Goal: Check status: Check status

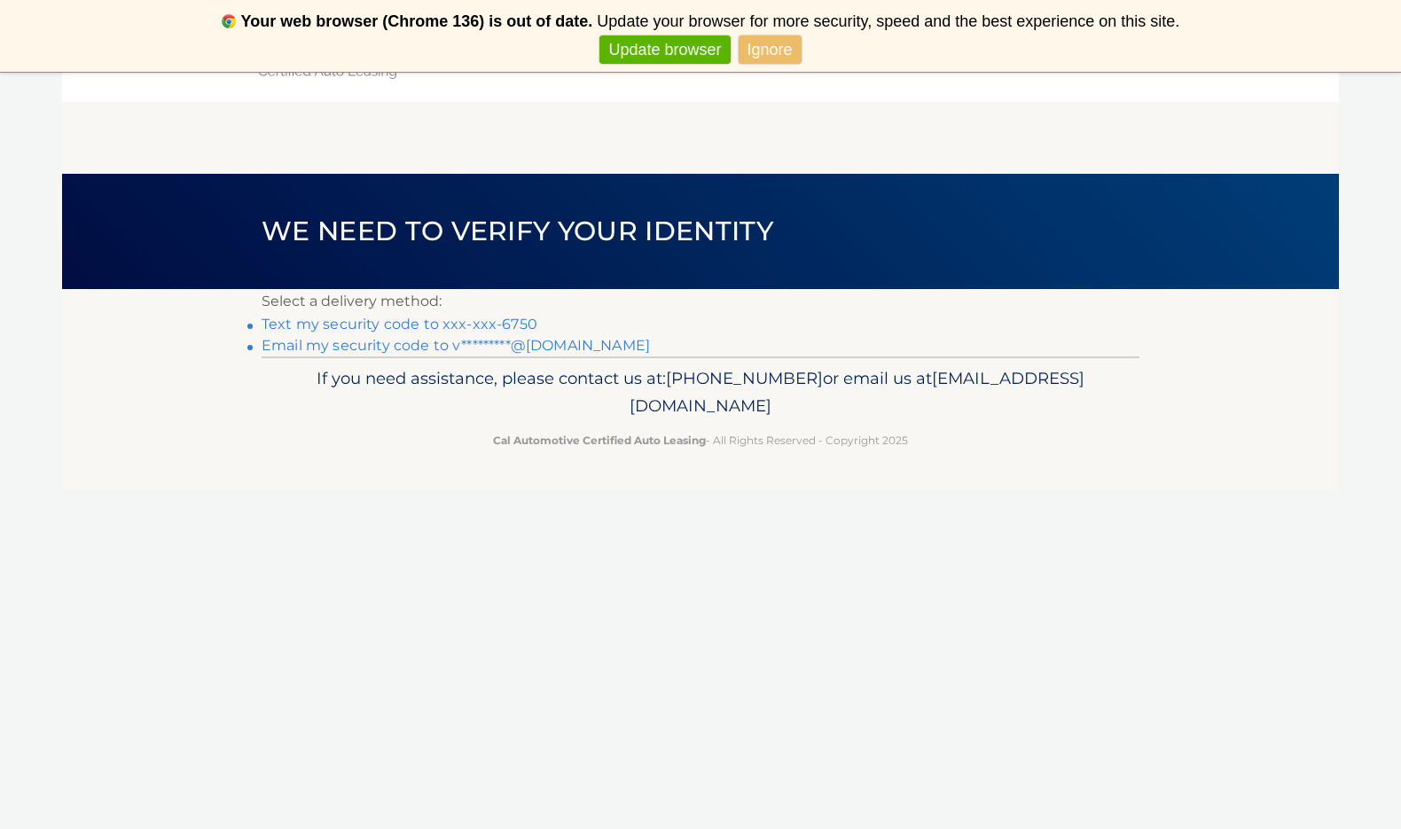
click at [506, 323] on link "Text my security code to xxx-xxx-6750" at bounding box center [400, 324] width 276 height 17
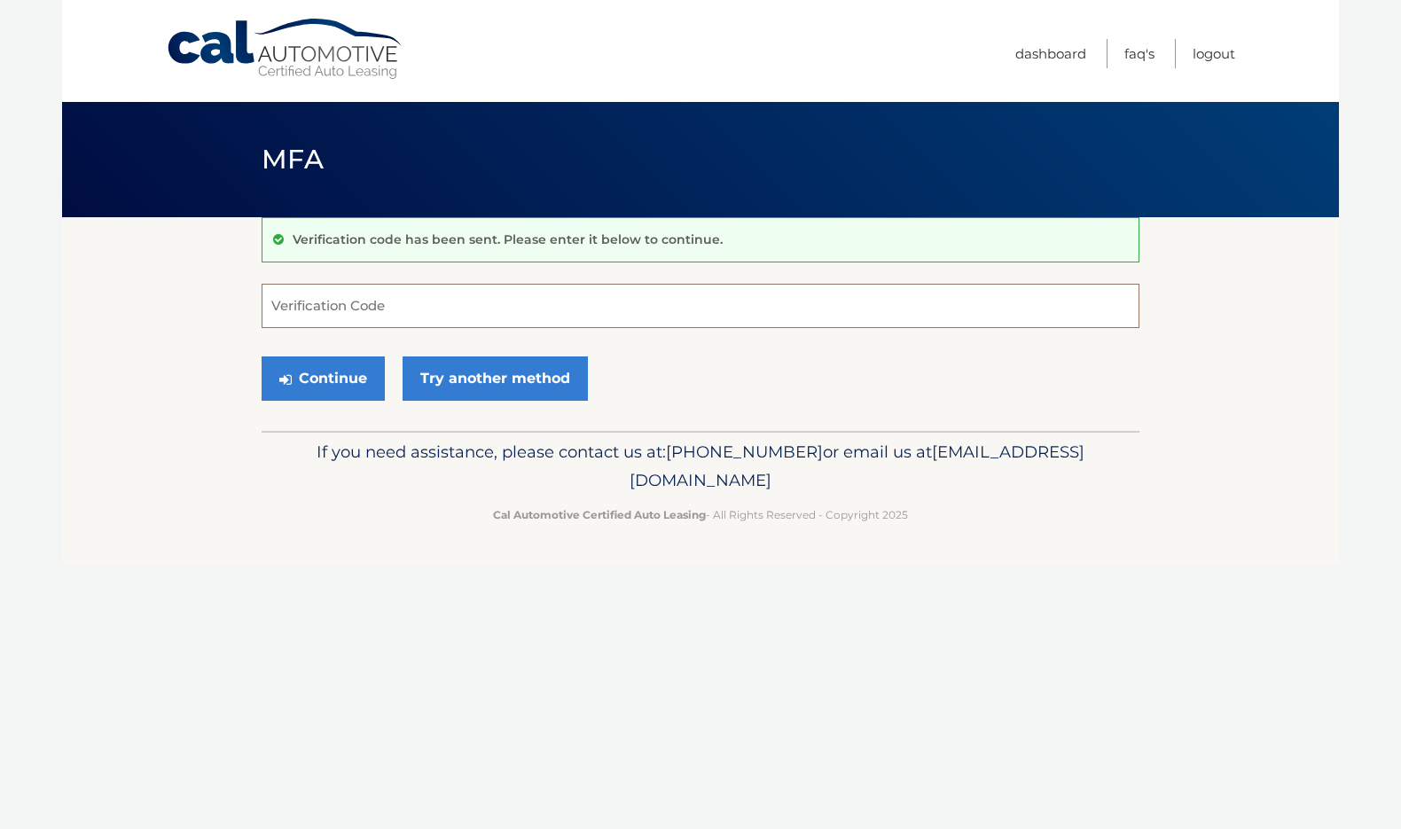
click at [452, 315] on input "Verification Code" at bounding box center [701, 306] width 878 height 44
type input "050839"
click at [334, 381] on button "Continue" at bounding box center [323, 379] width 123 height 44
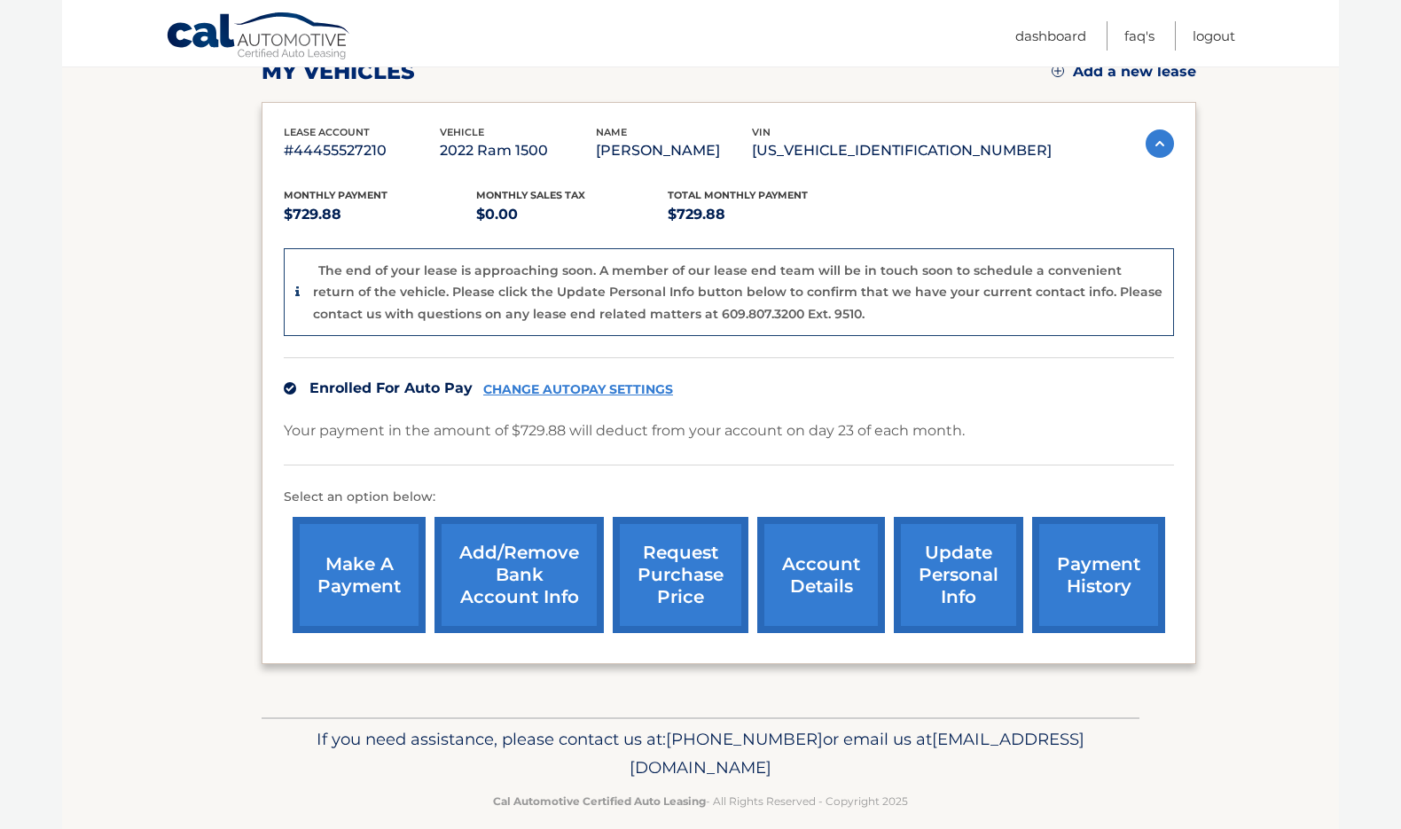
scroll to position [287, 0]
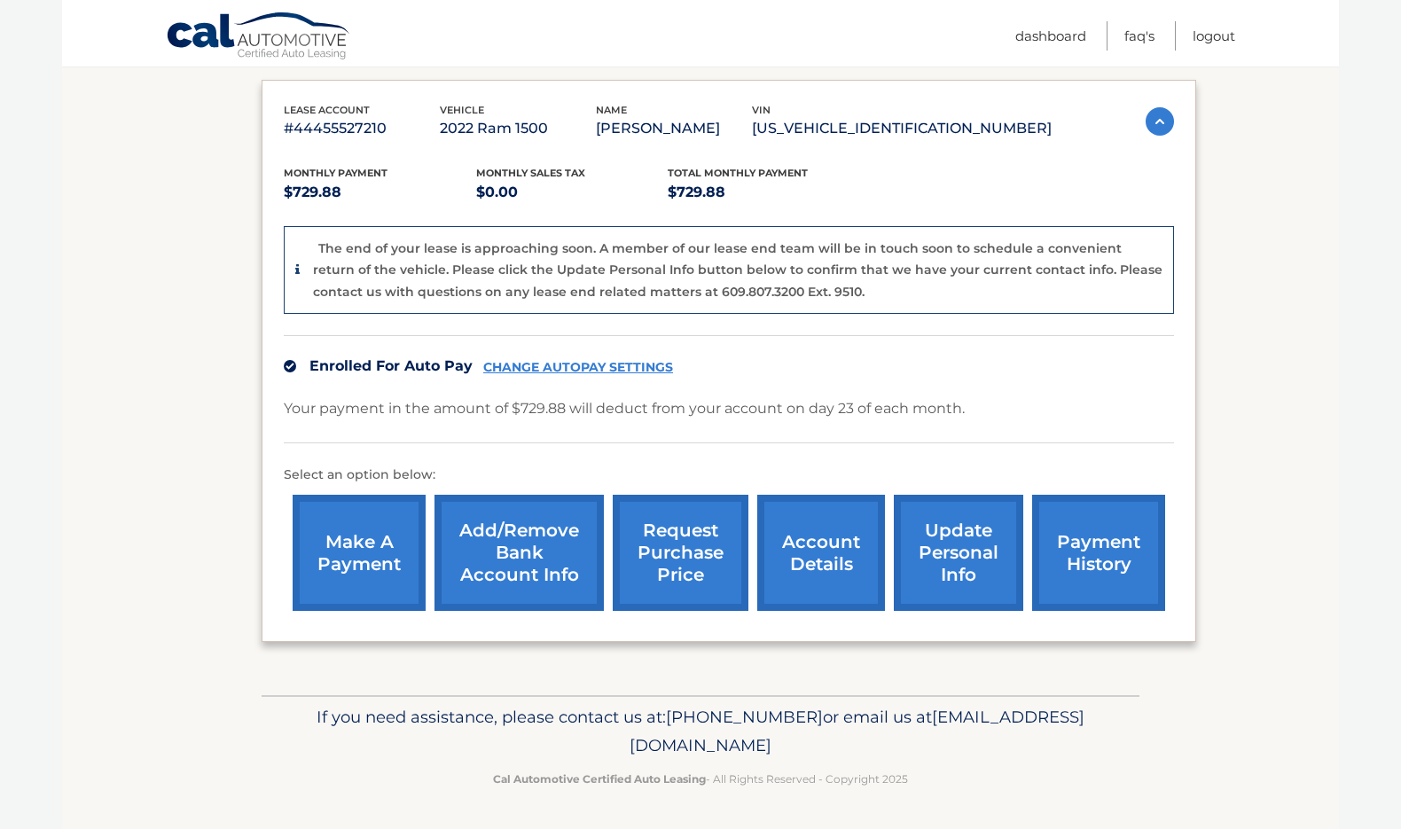
click at [1070, 547] on link "payment history" at bounding box center [1098, 553] width 133 height 116
